Goal: Find specific page/section: Find specific page/section

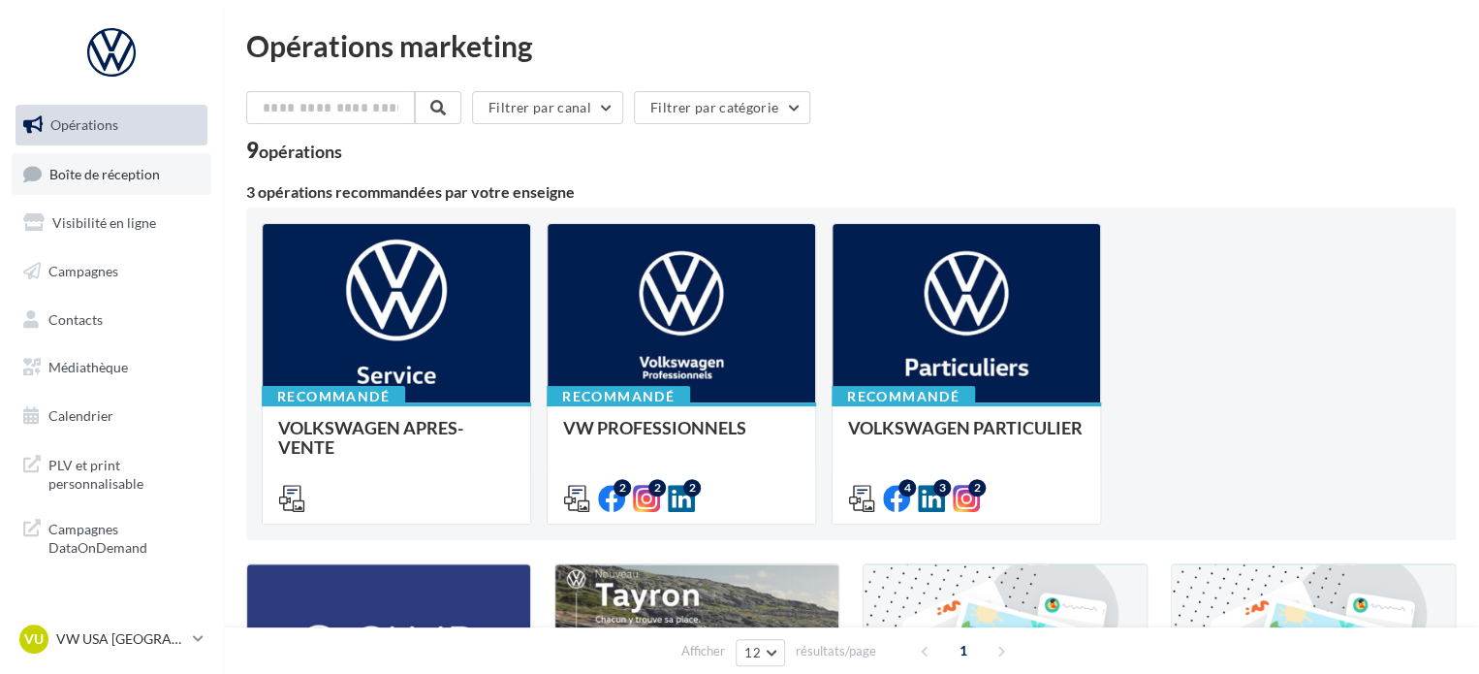
click at [174, 192] on link "Boîte de réception" at bounding box center [112, 174] width 200 height 42
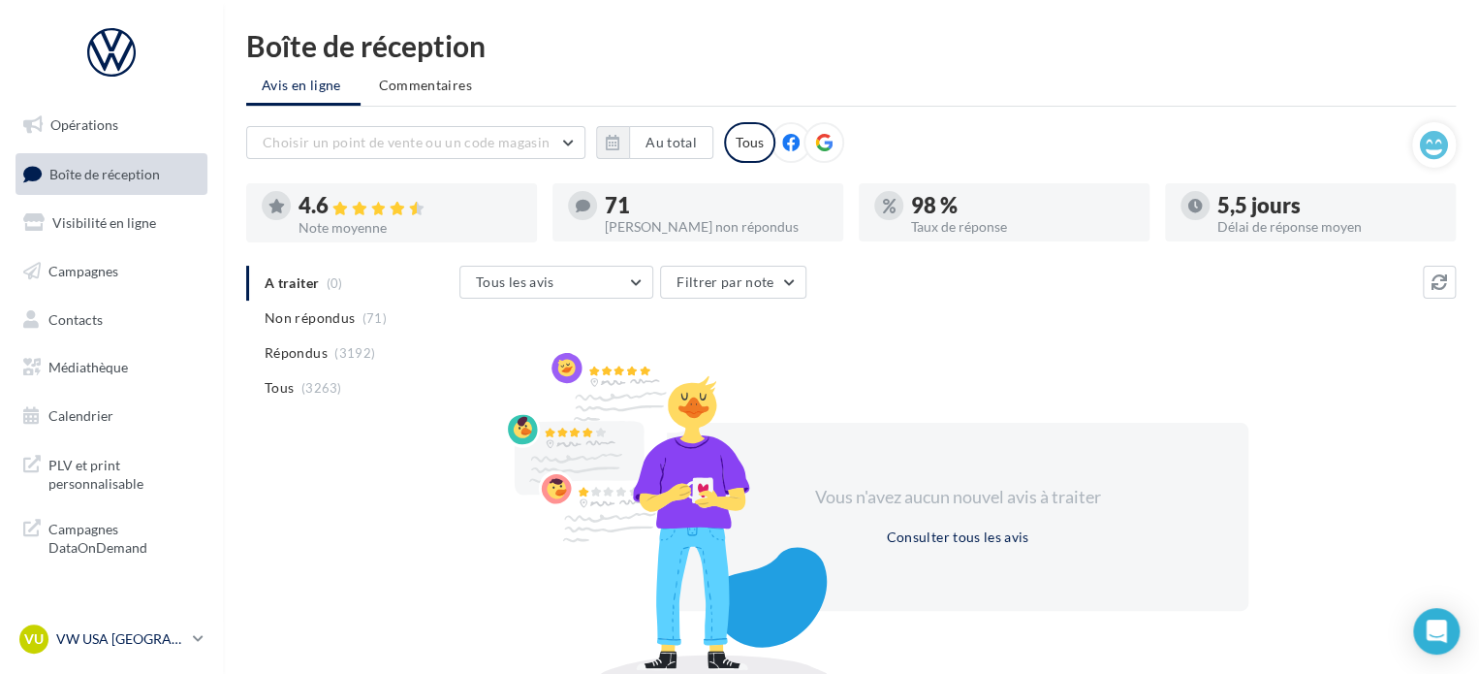
click at [108, 638] on p "VW USA [GEOGRAPHIC_DATA]" at bounding box center [120, 638] width 129 height 19
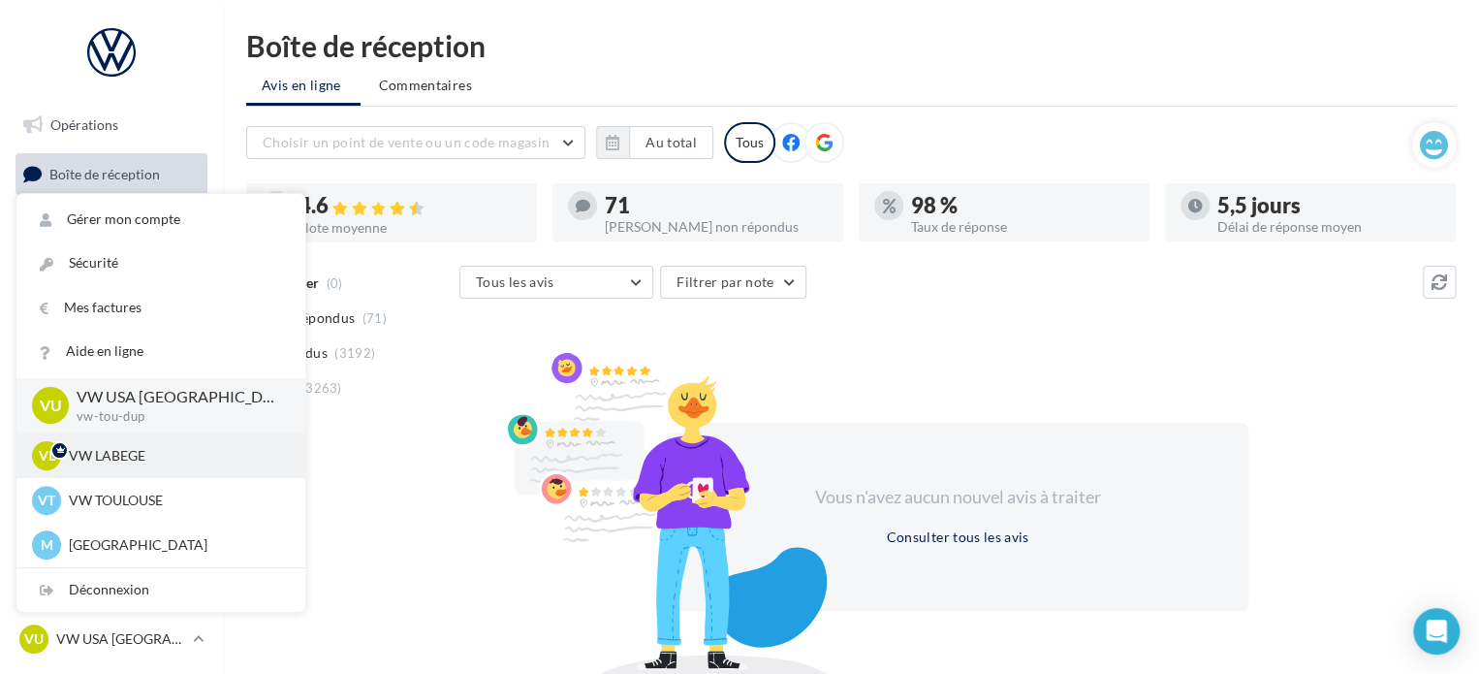
click at [196, 461] on p "VW LABEGE" at bounding box center [175, 455] width 213 height 19
